Goal: Task Accomplishment & Management: Use online tool/utility

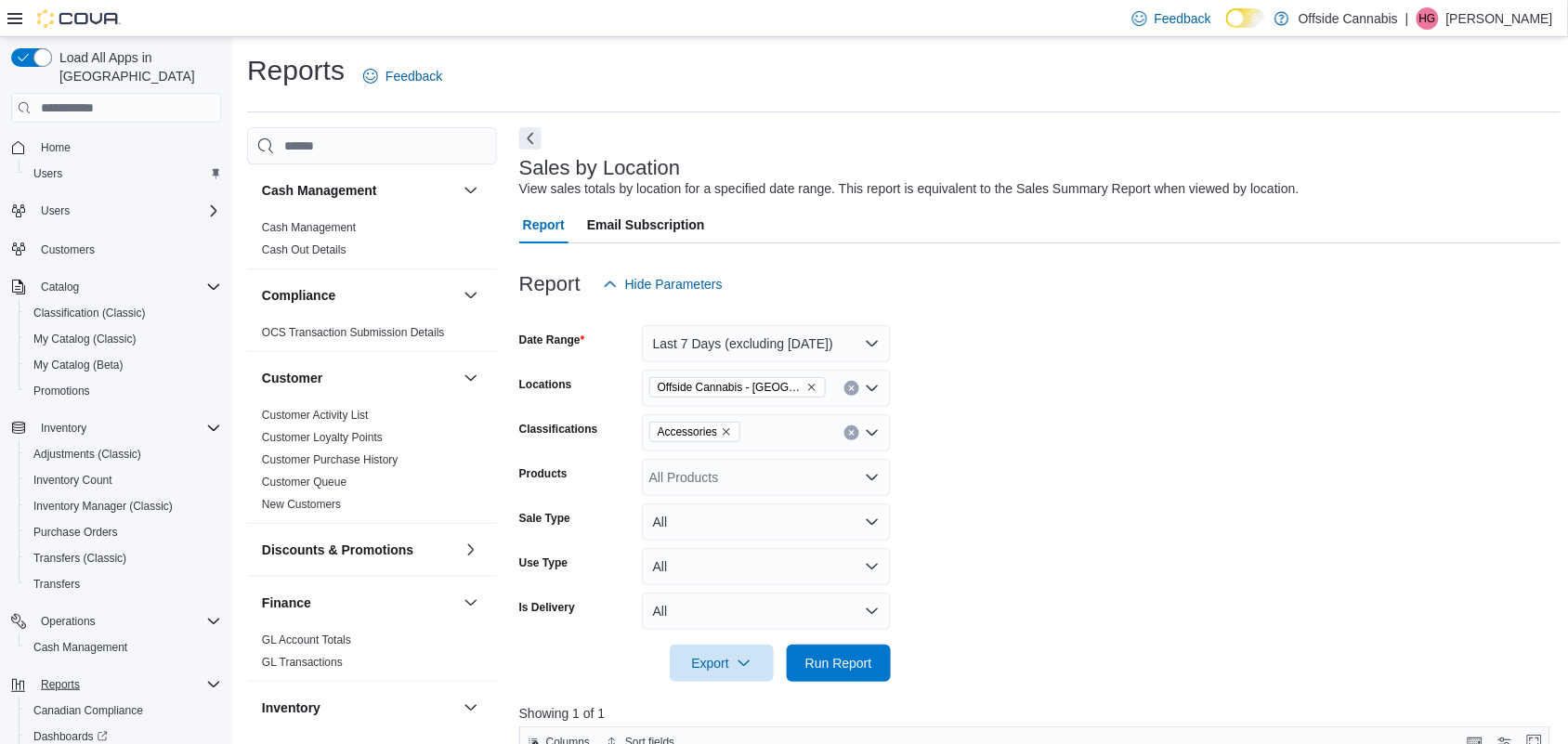
scroll to position [990, 0]
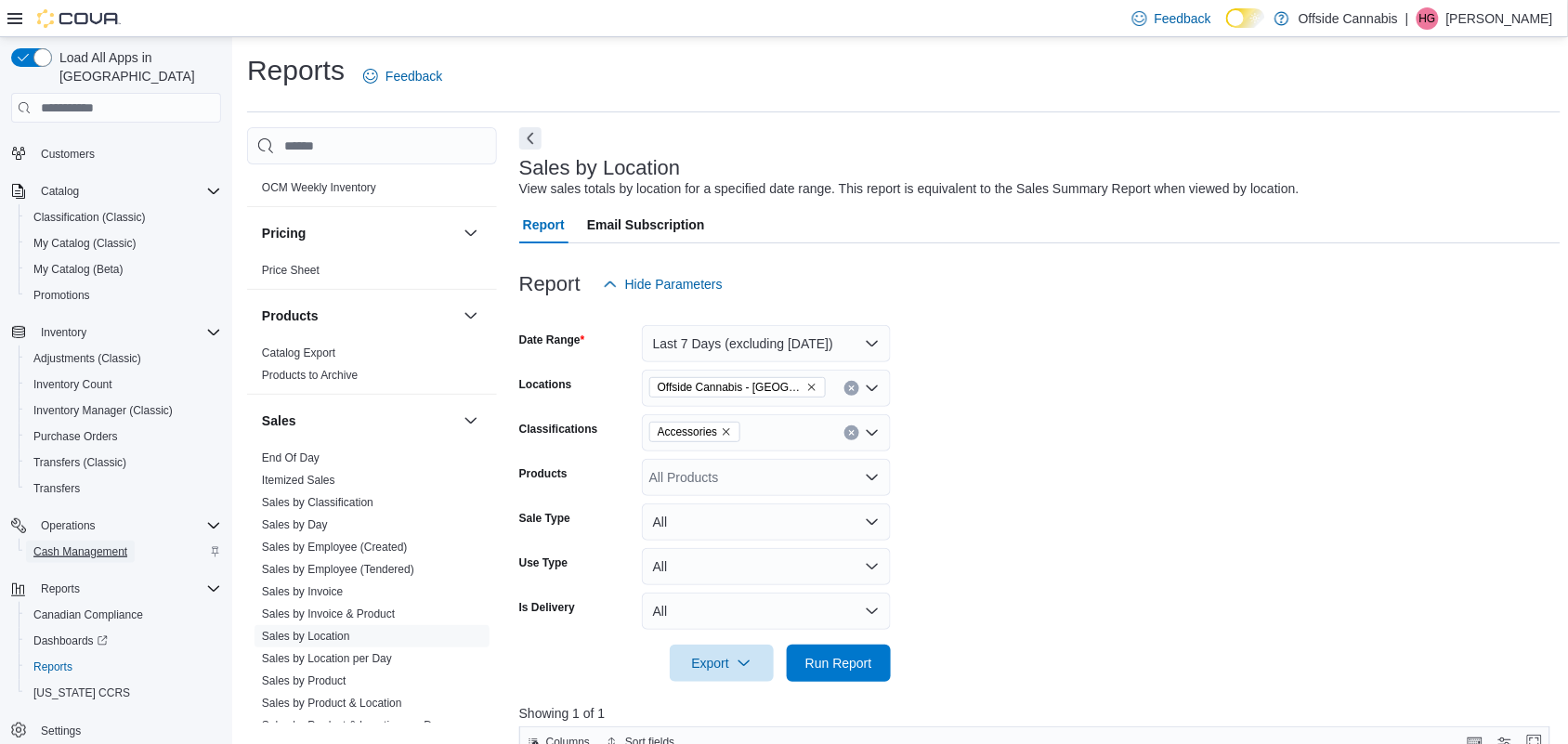
click at [62, 545] on span "Cash Management" at bounding box center [80, 551] width 94 height 15
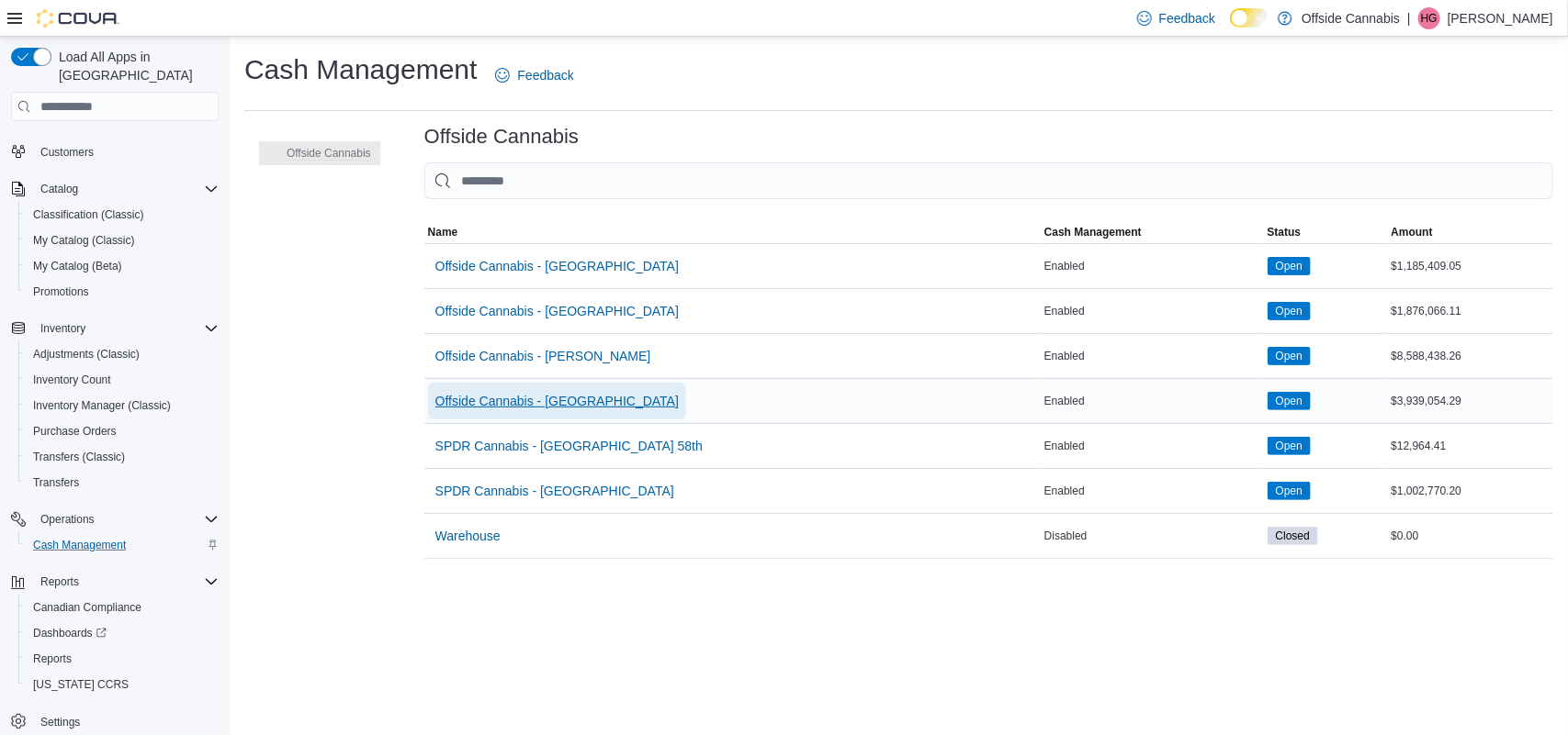
click at [581, 402] on span "Offside Cannabis - [GEOGRAPHIC_DATA]" at bounding box center [557, 401] width 243 height 18
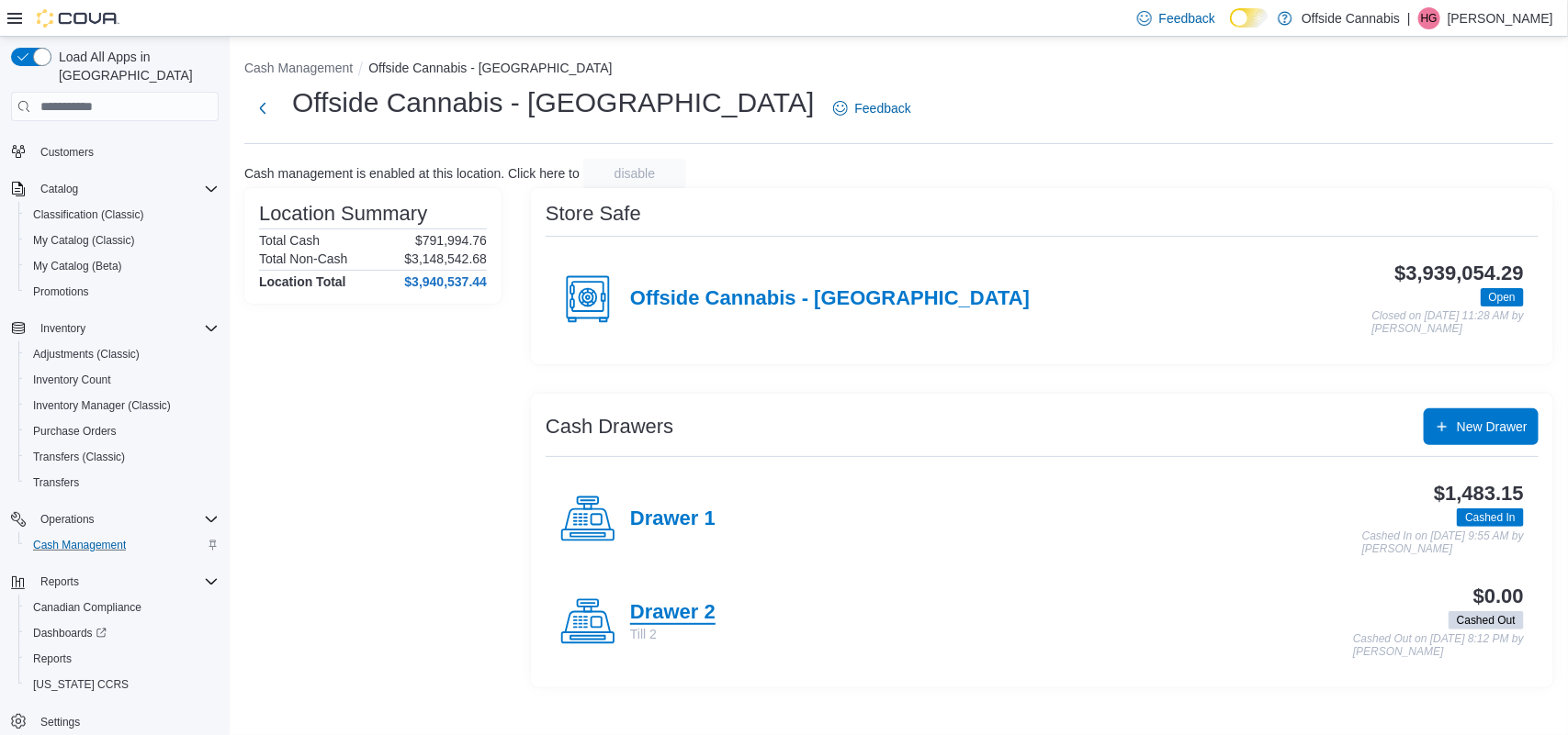
click at [657, 606] on h4 "Drawer 2" at bounding box center [672, 613] width 85 height 24
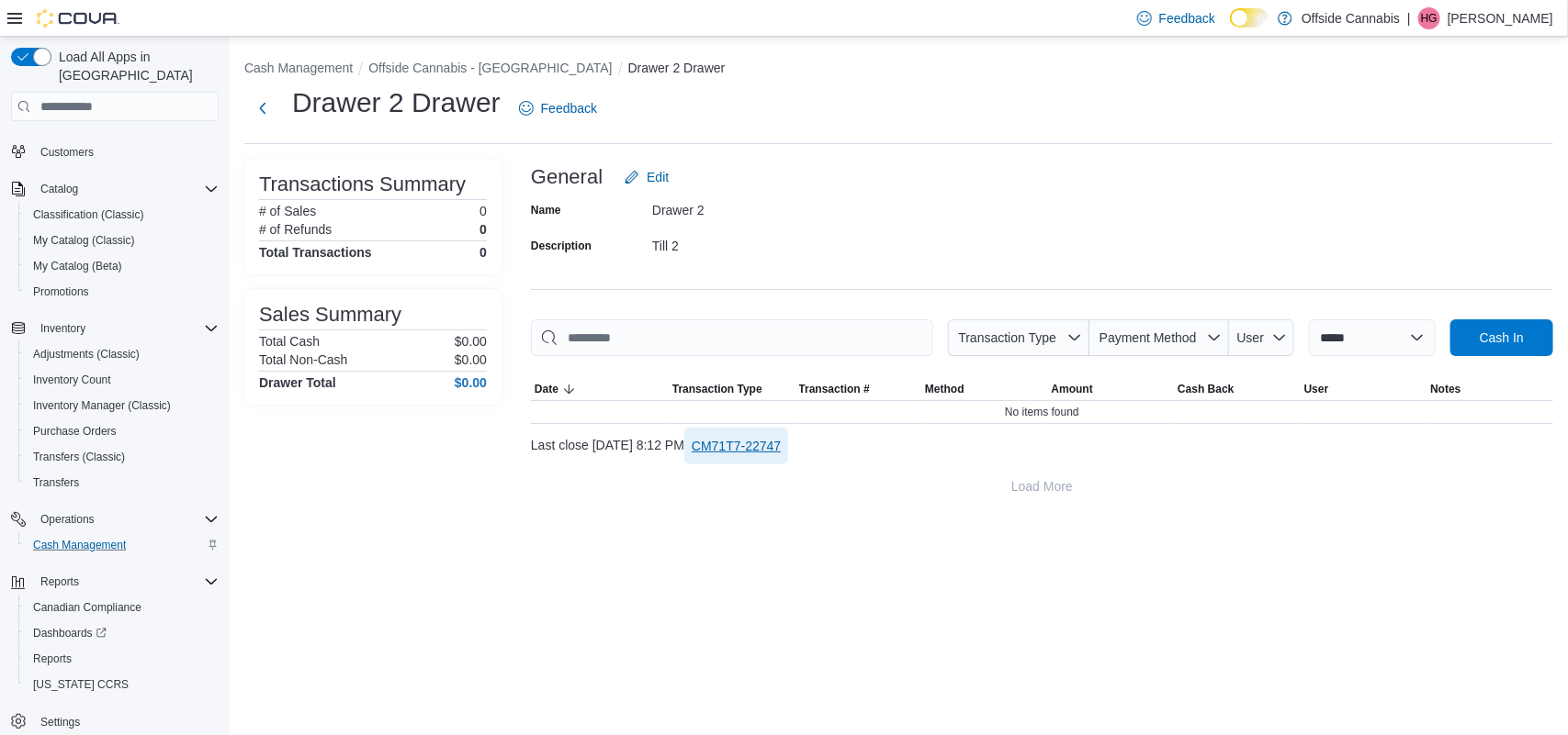
click at [781, 438] on span "CM71T7-22747" at bounding box center [736, 445] width 89 height 18
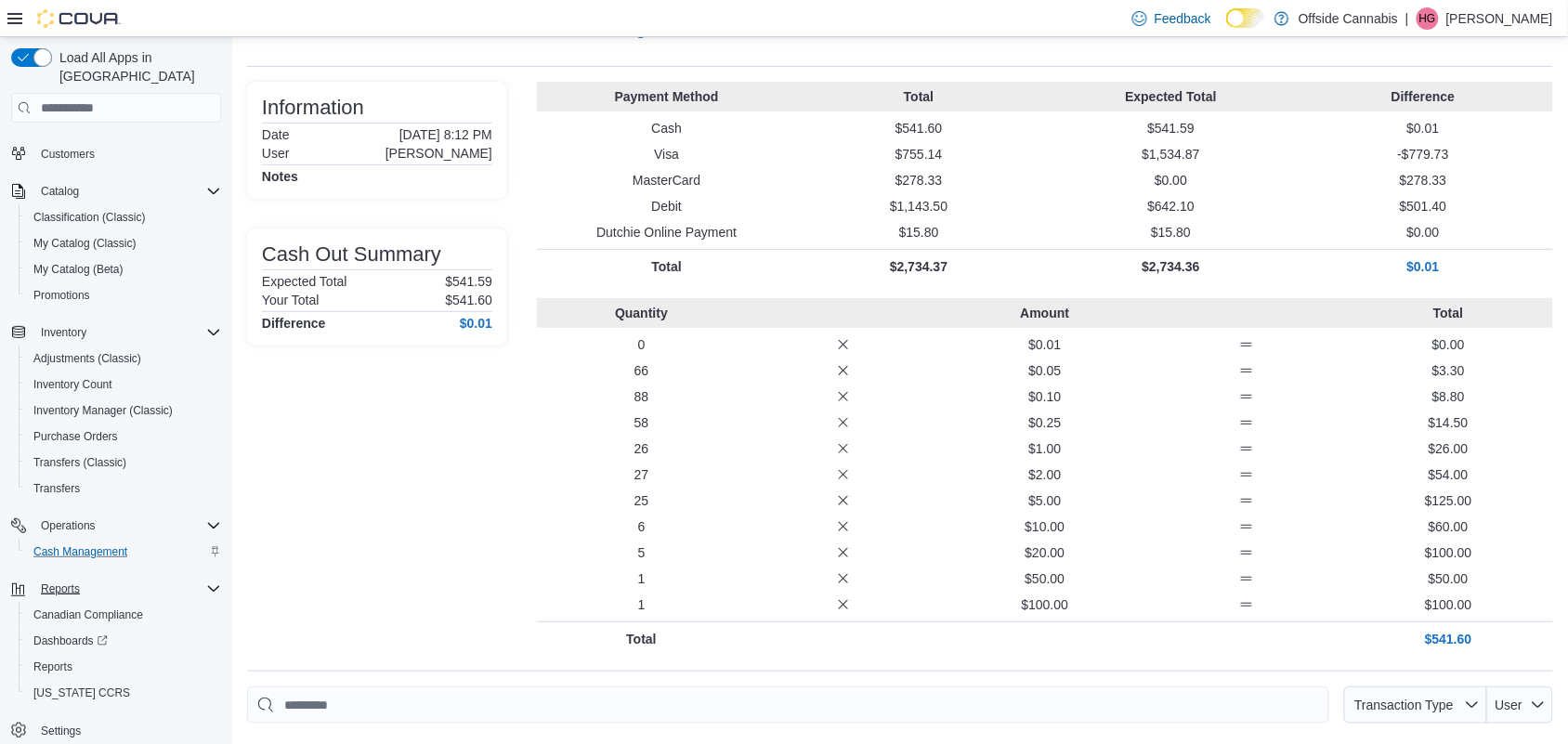
scroll to position [233, 0]
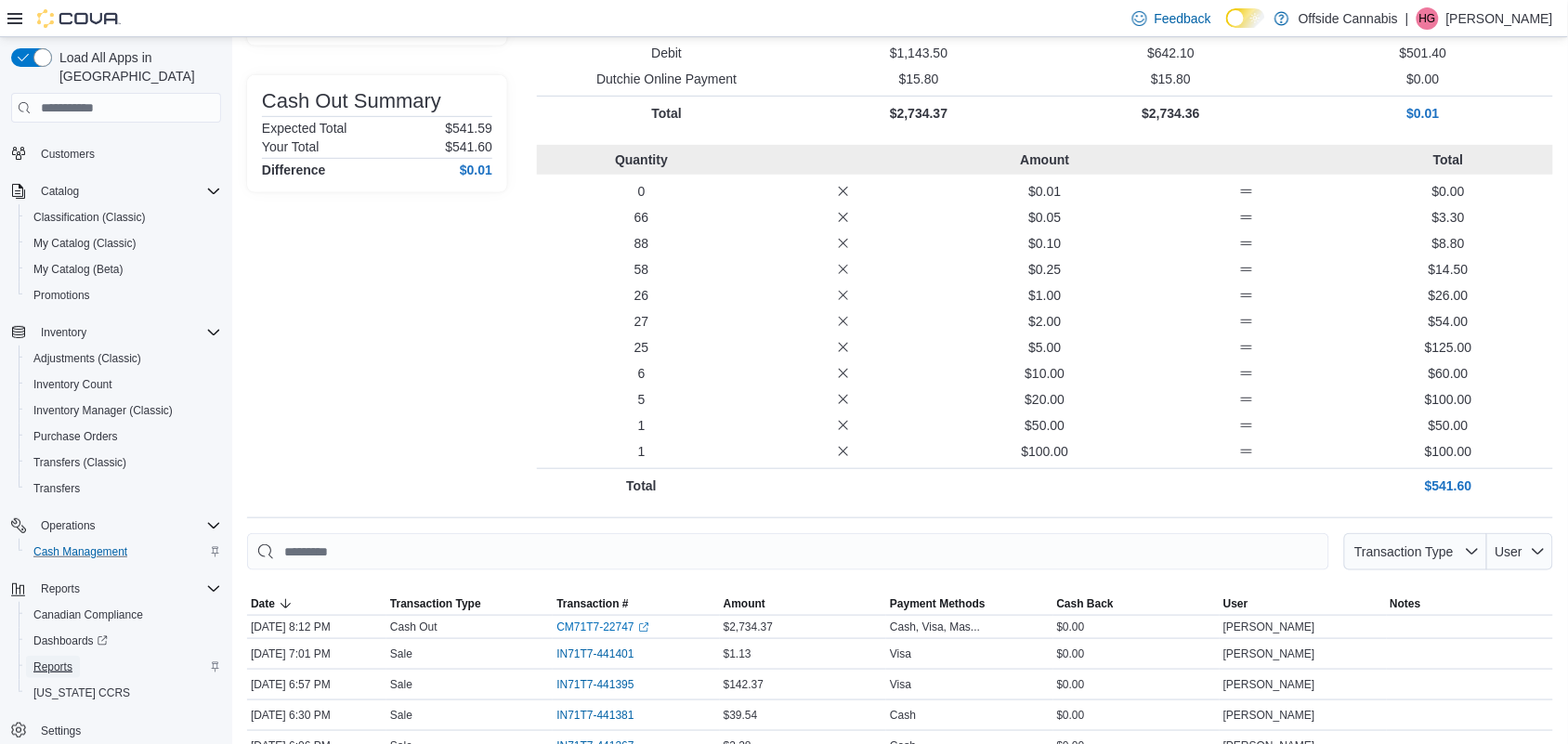
click at [52, 660] on span "Reports" at bounding box center [53, 667] width 39 height 15
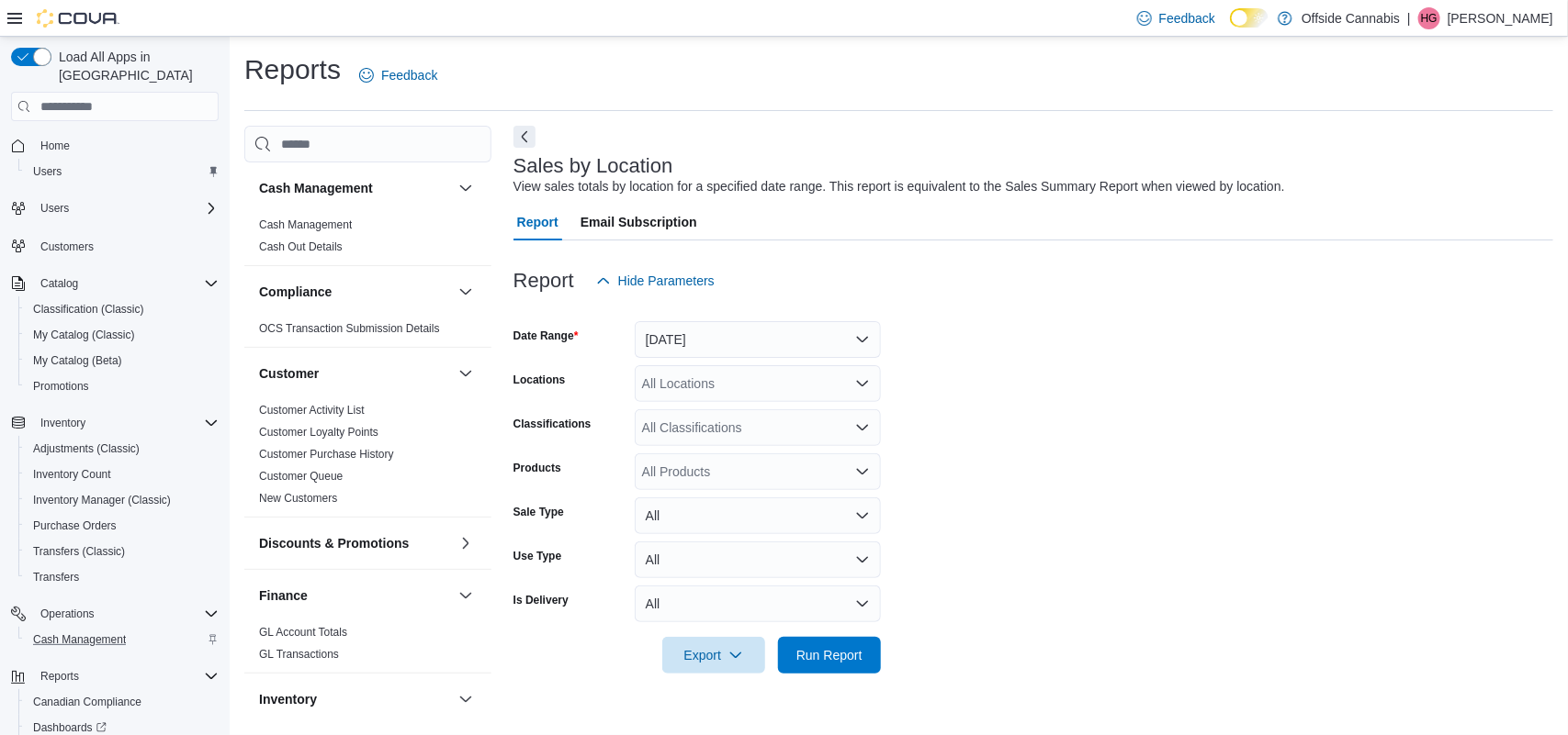
click at [90, 134] on span "Home" at bounding box center [126, 146] width 185 height 23
